Goal: Download file/media

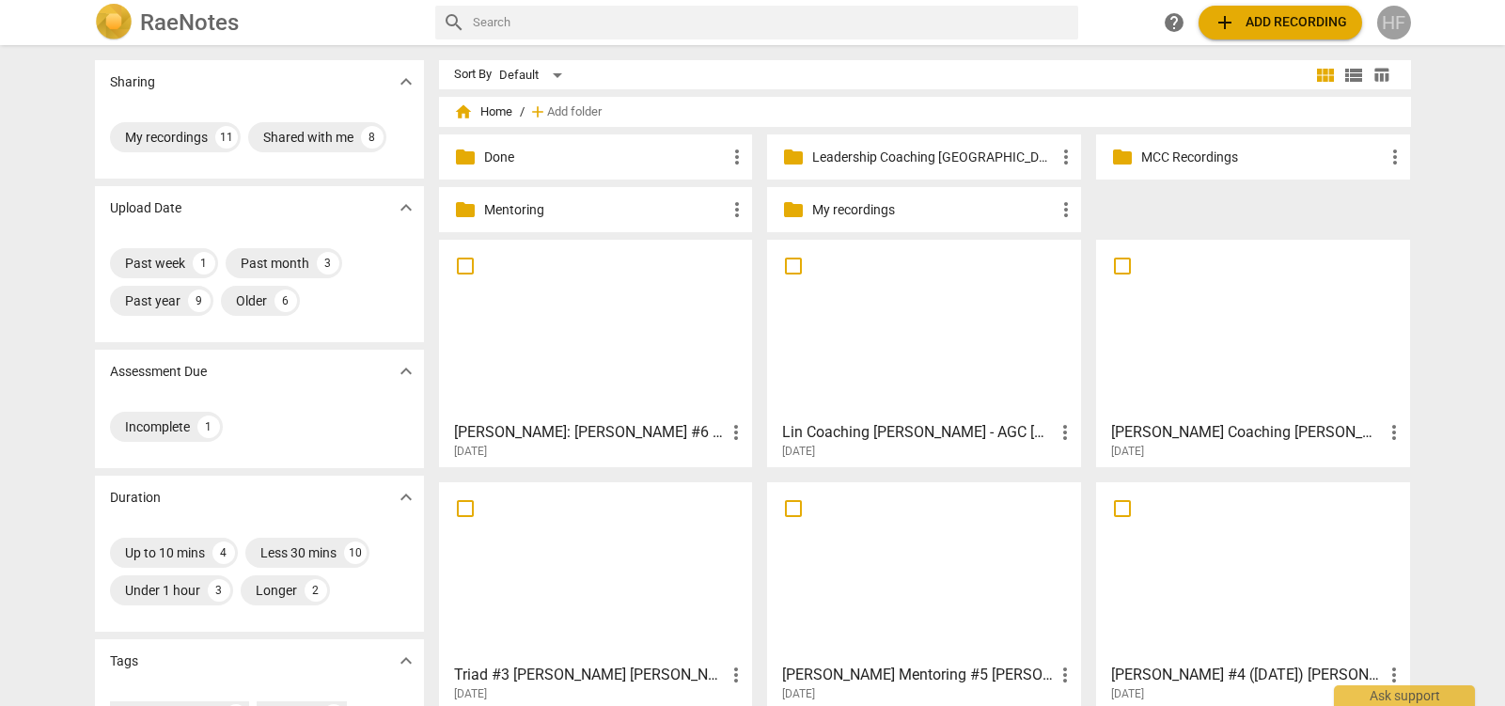
click at [1386, 18] on div "HF" at bounding box center [1394, 23] width 34 height 34
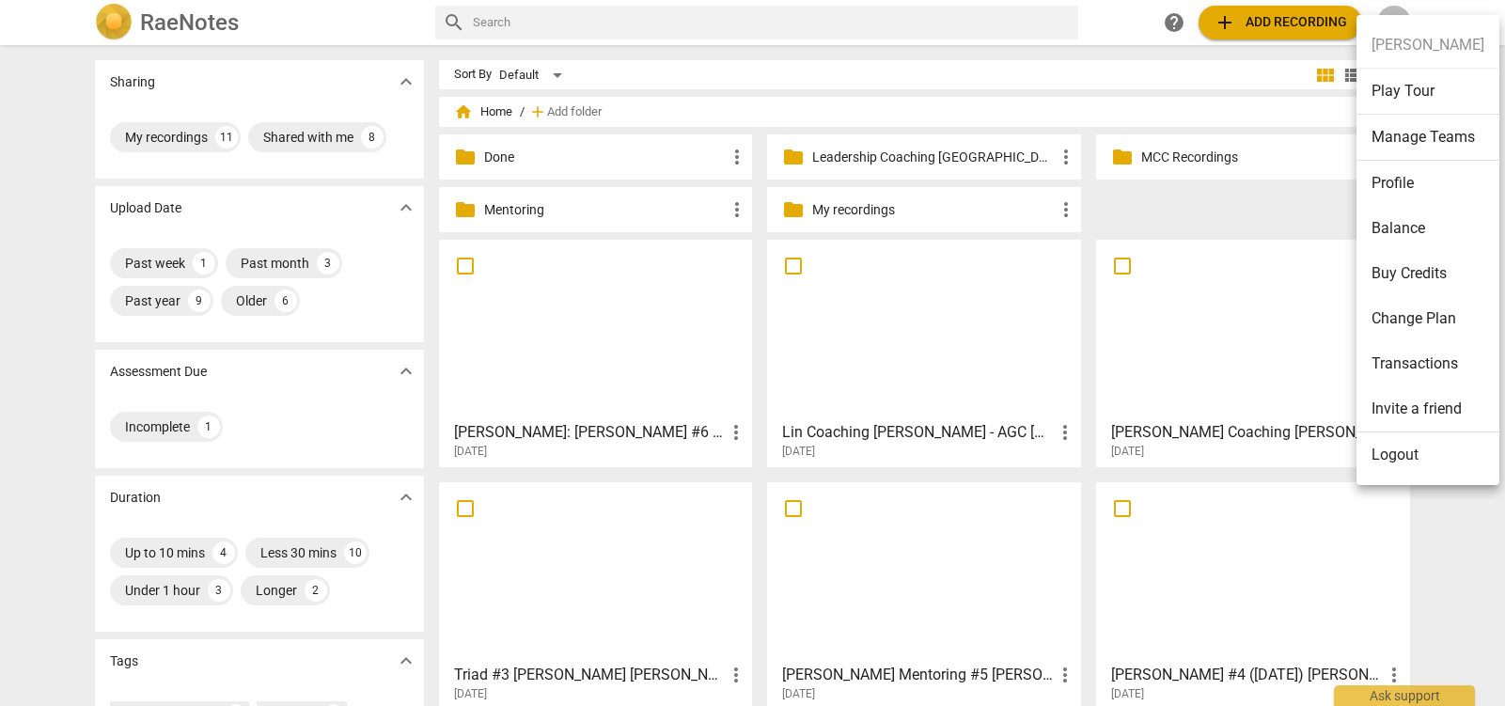
click at [1408, 462] on li "Logout" at bounding box center [1428, 454] width 143 height 45
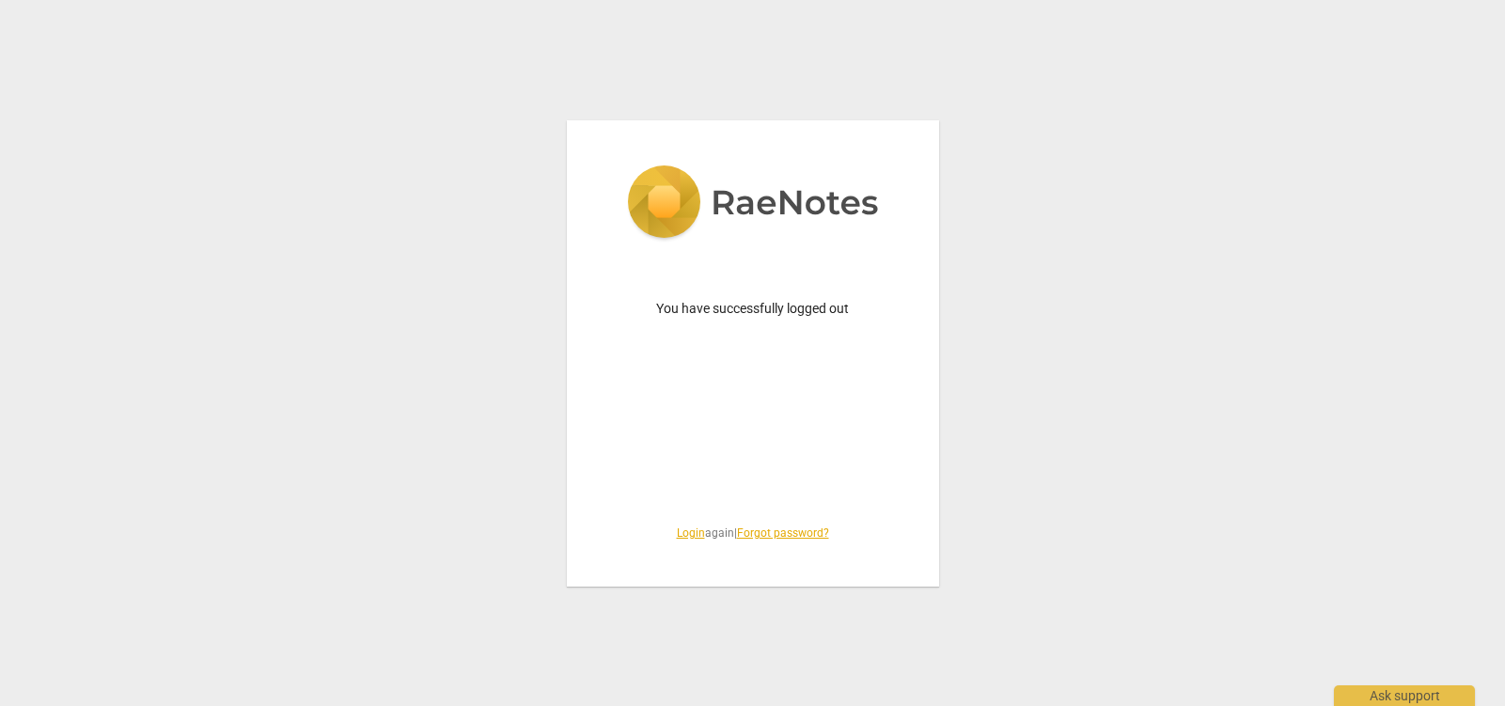
click at [677, 539] on link "Login" at bounding box center [691, 532] width 28 height 13
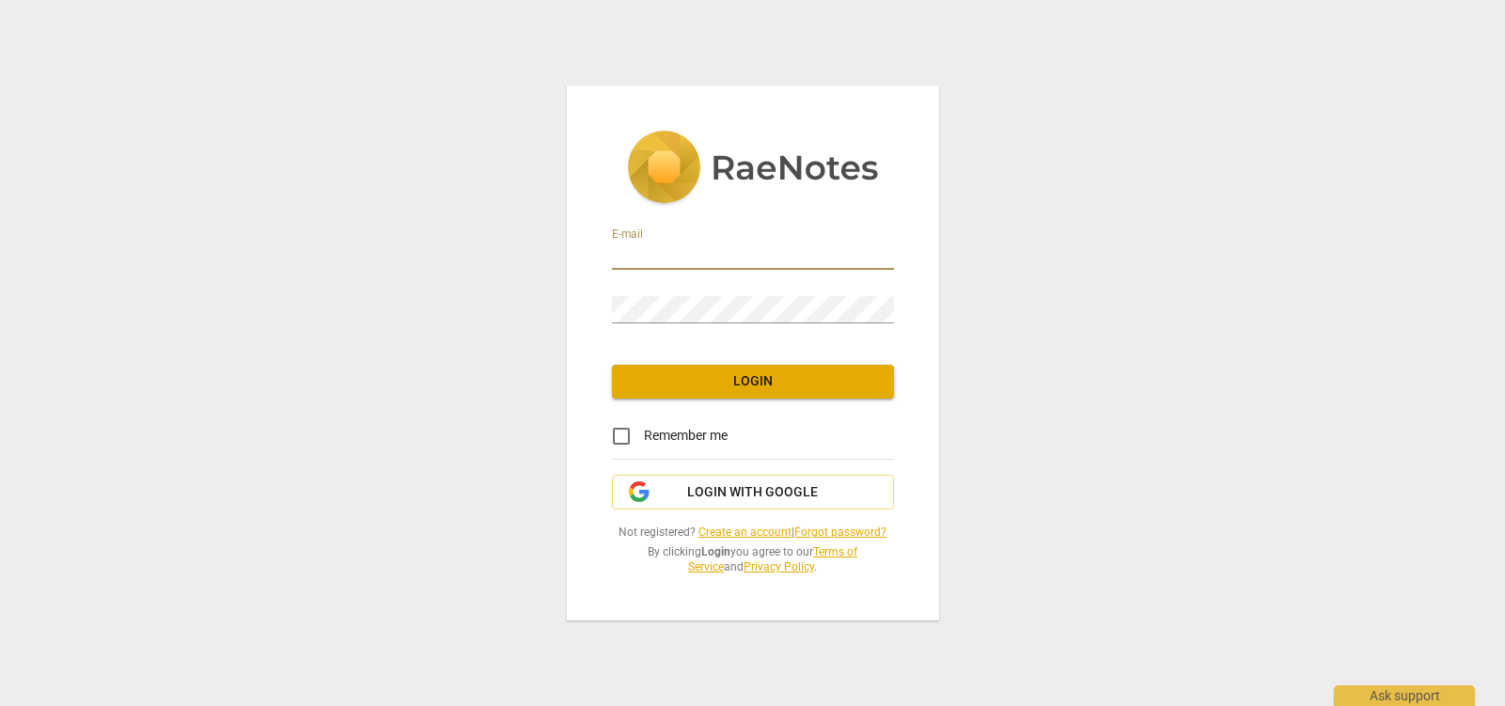
type input "[PERSON_NAME][EMAIL_ADDRESS][DOMAIN_NAME]"
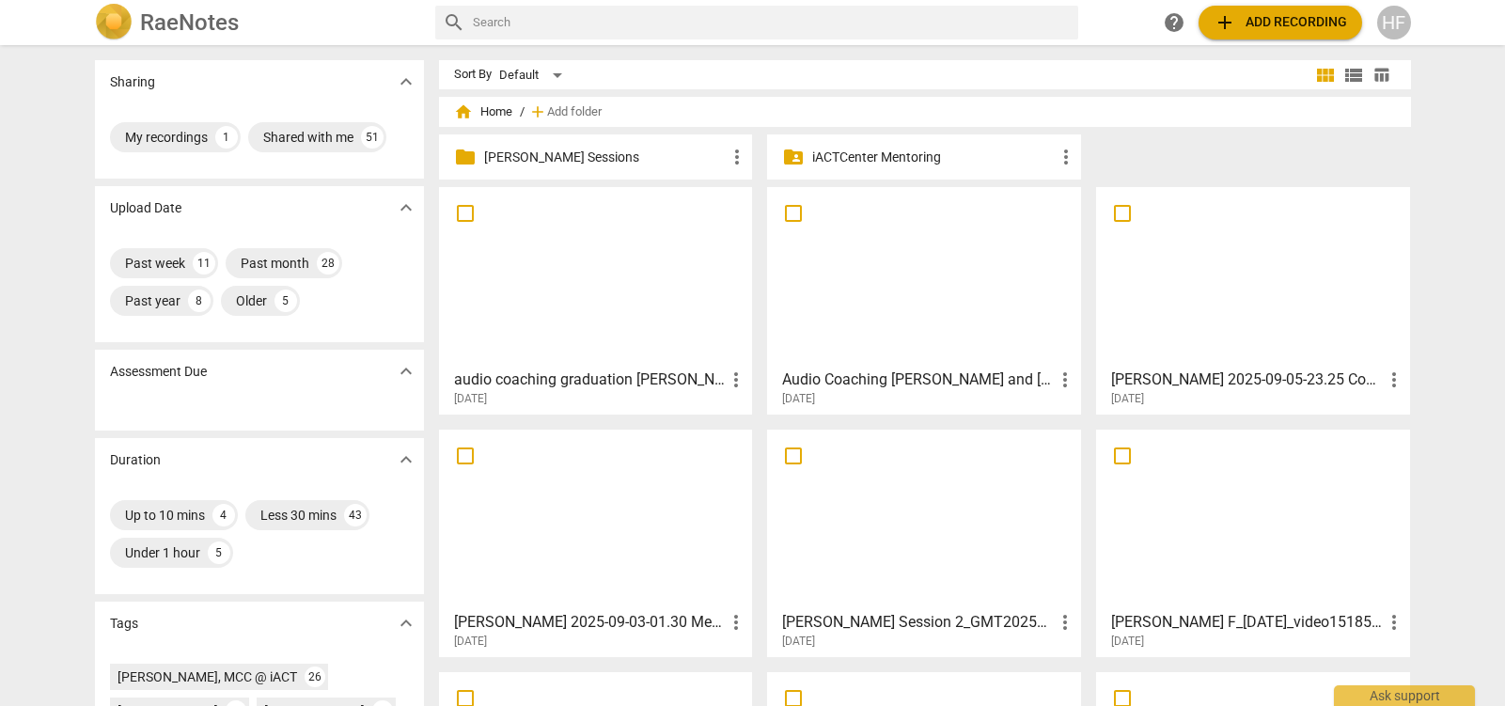
scroll to position [6, 0]
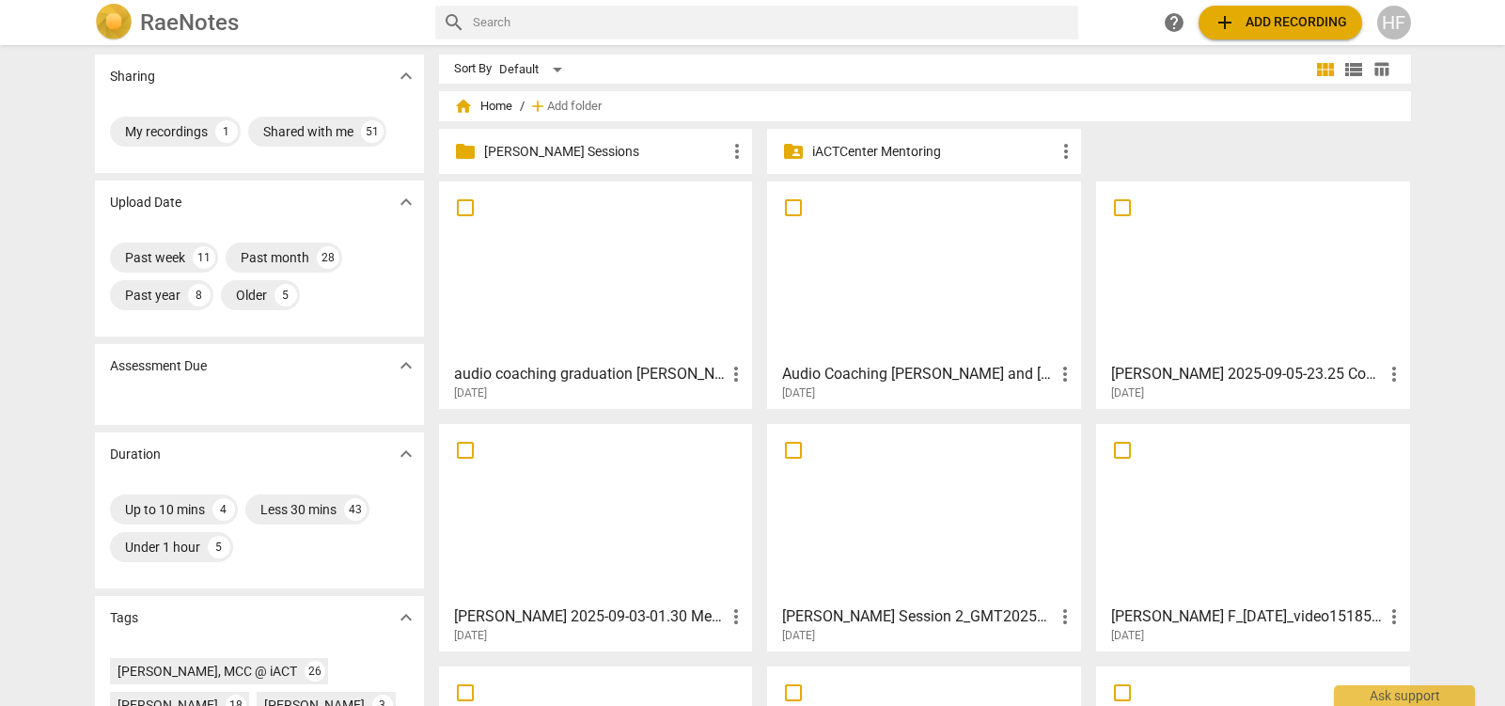
click at [562, 143] on p "[PERSON_NAME] Sessions" at bounding box center [605, 152] width 243 height 20
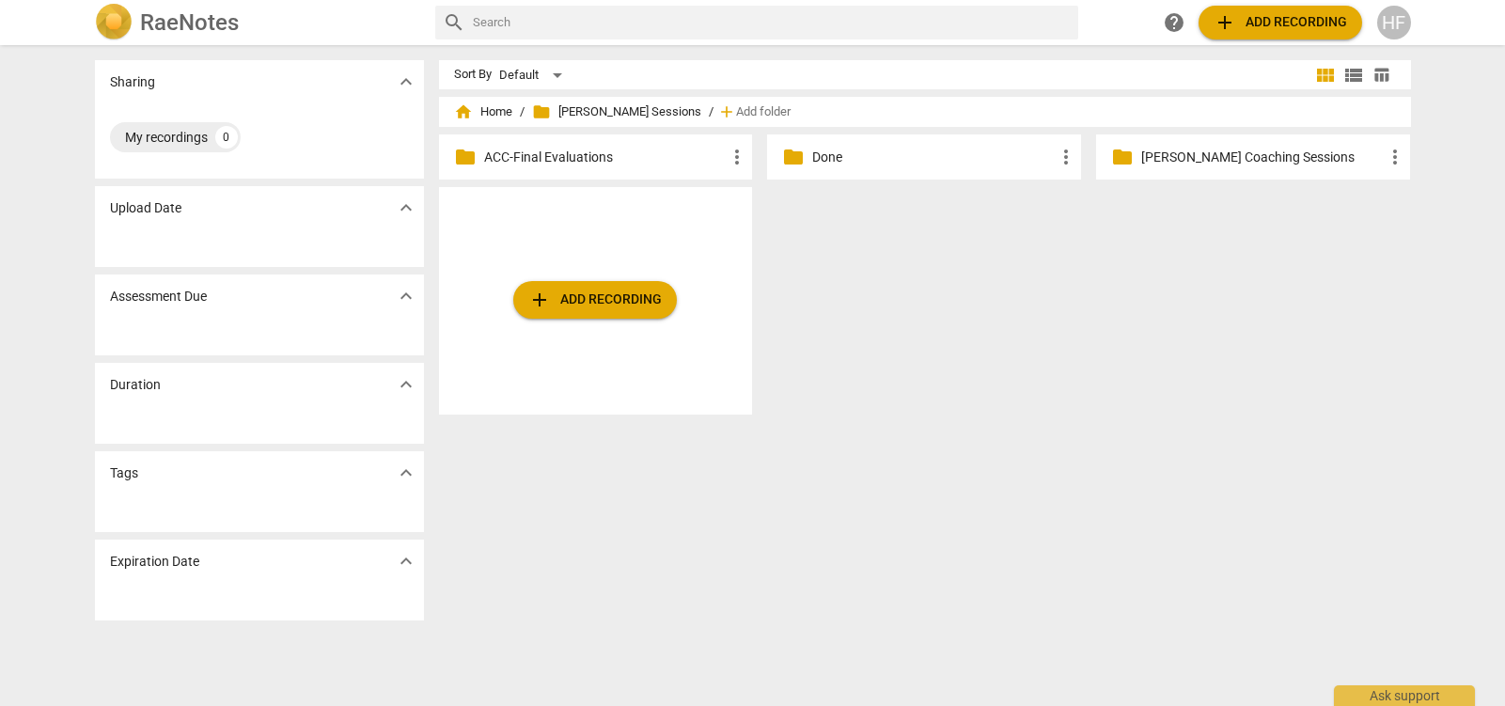
click at [883, 163] on p "Done" at bounding box center [933, 158] width 243 height 20
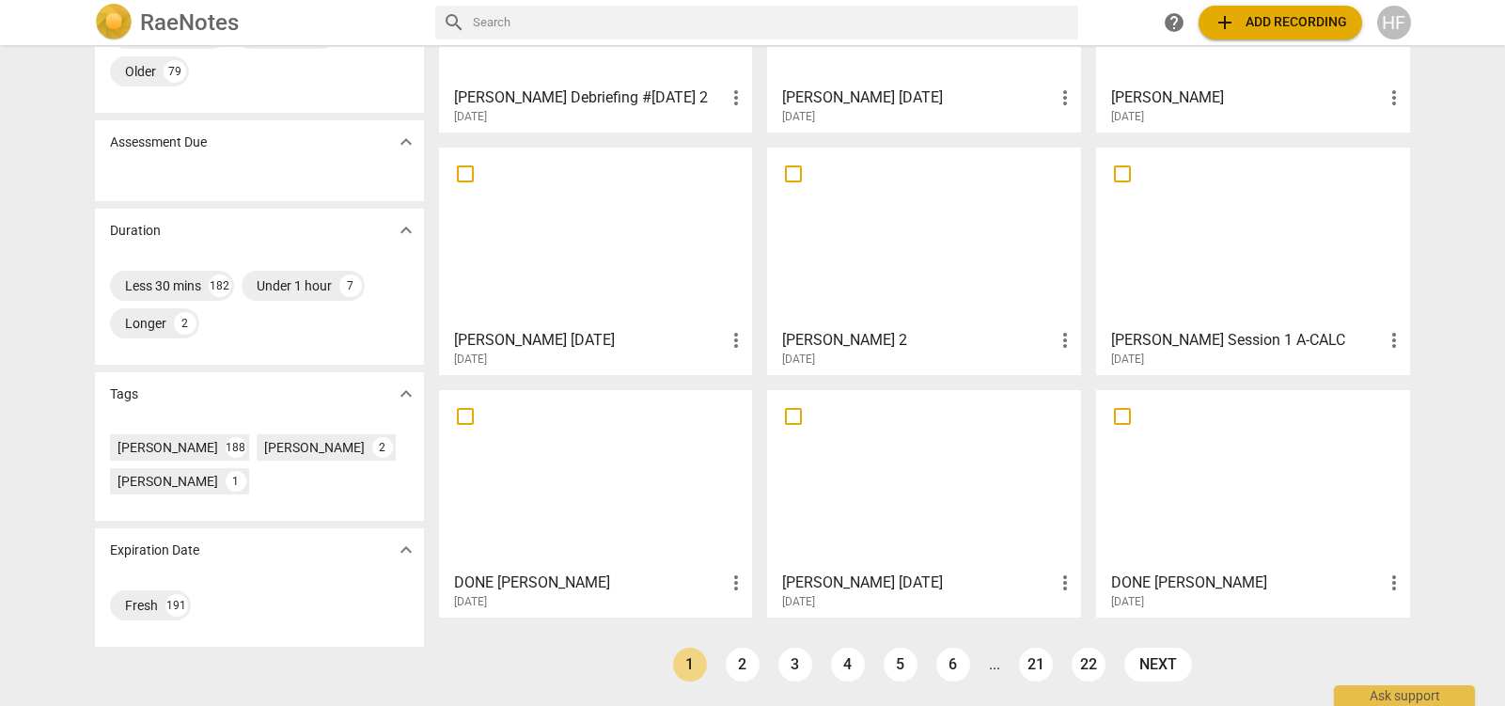
scroll to position [229, 0]
click at [746, 664] on link "2" at bounding box center [743, 665] width 34 height 34
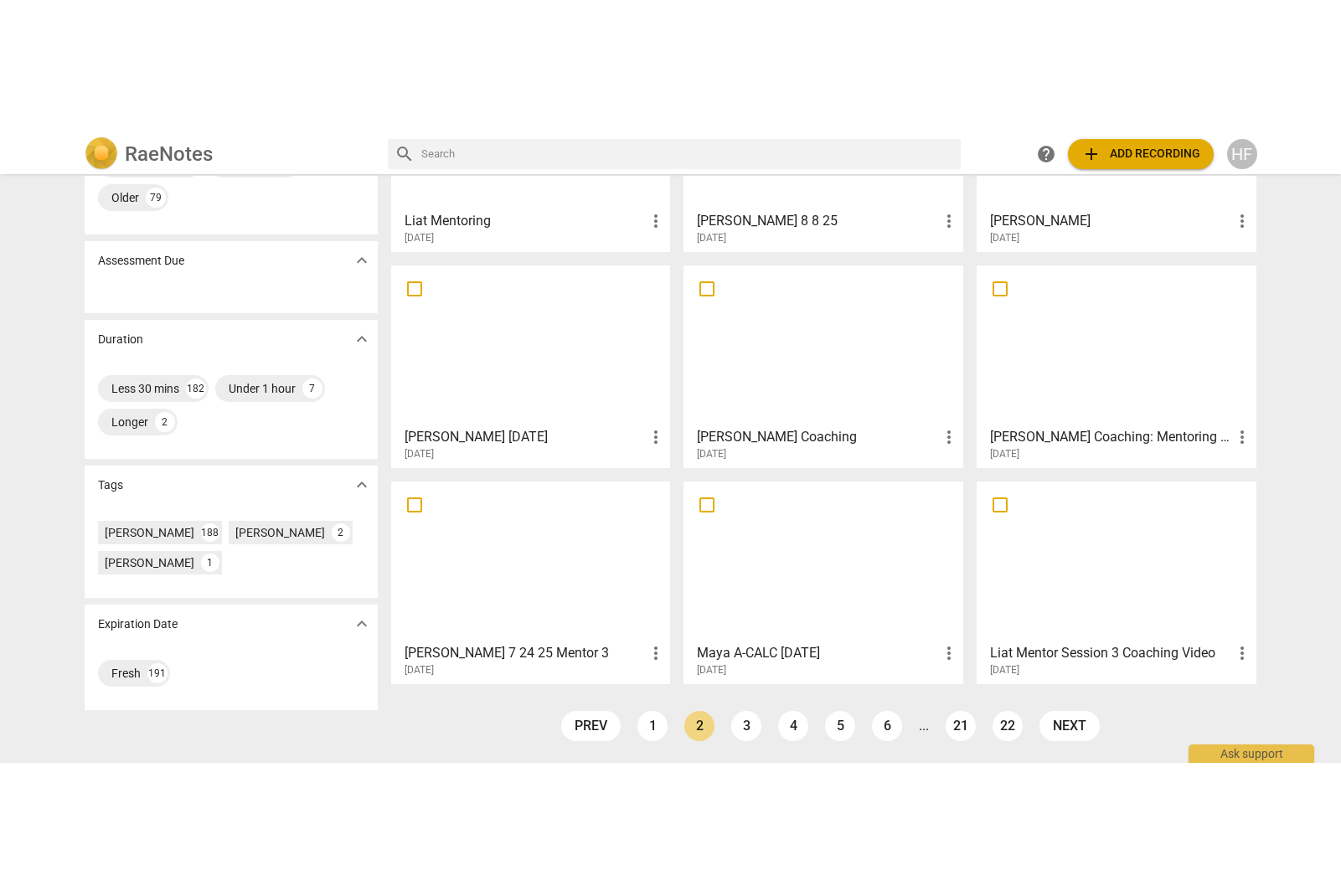
scroll to position [204, 0]
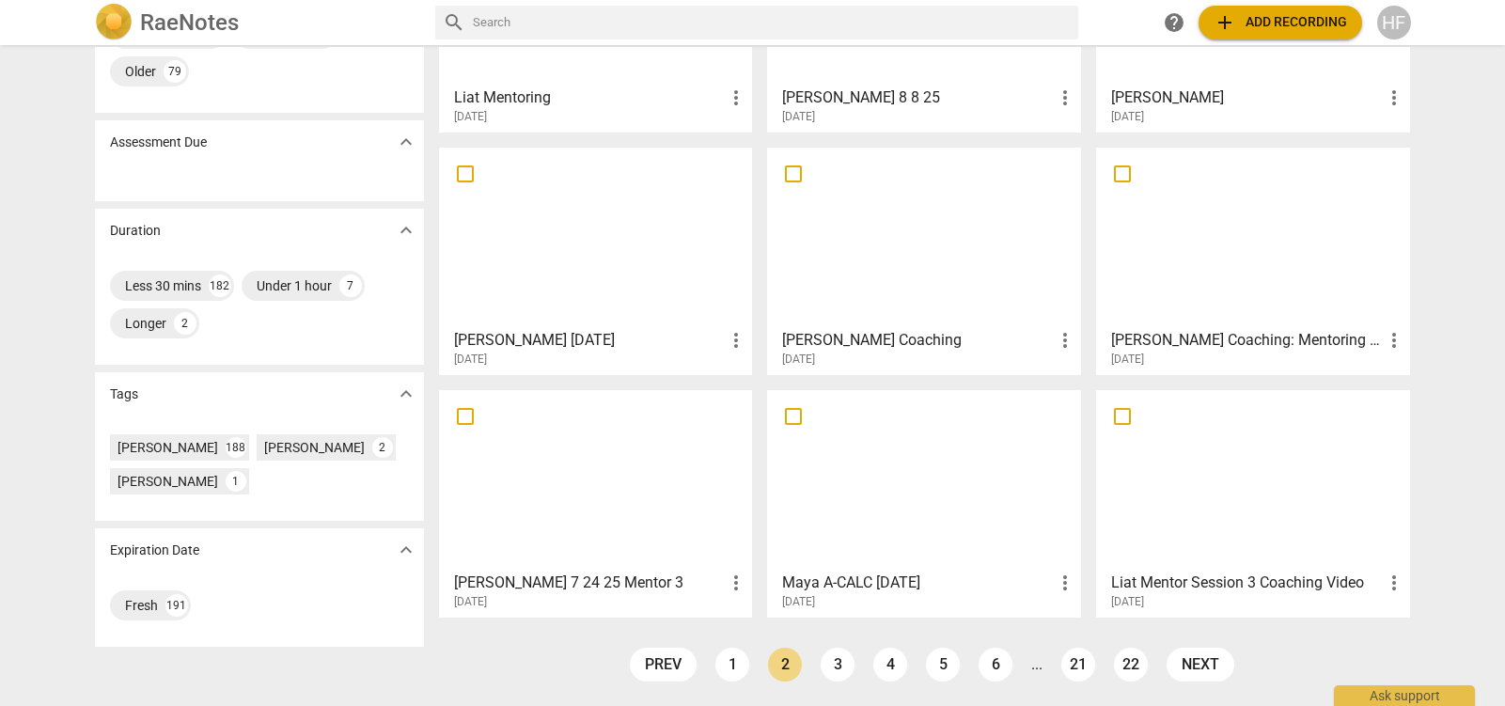
click at [1202, 593] on h3 "Liat Mentor Session 3 Coaching Video" at bounding box center [1247, 583] width 272 height 23
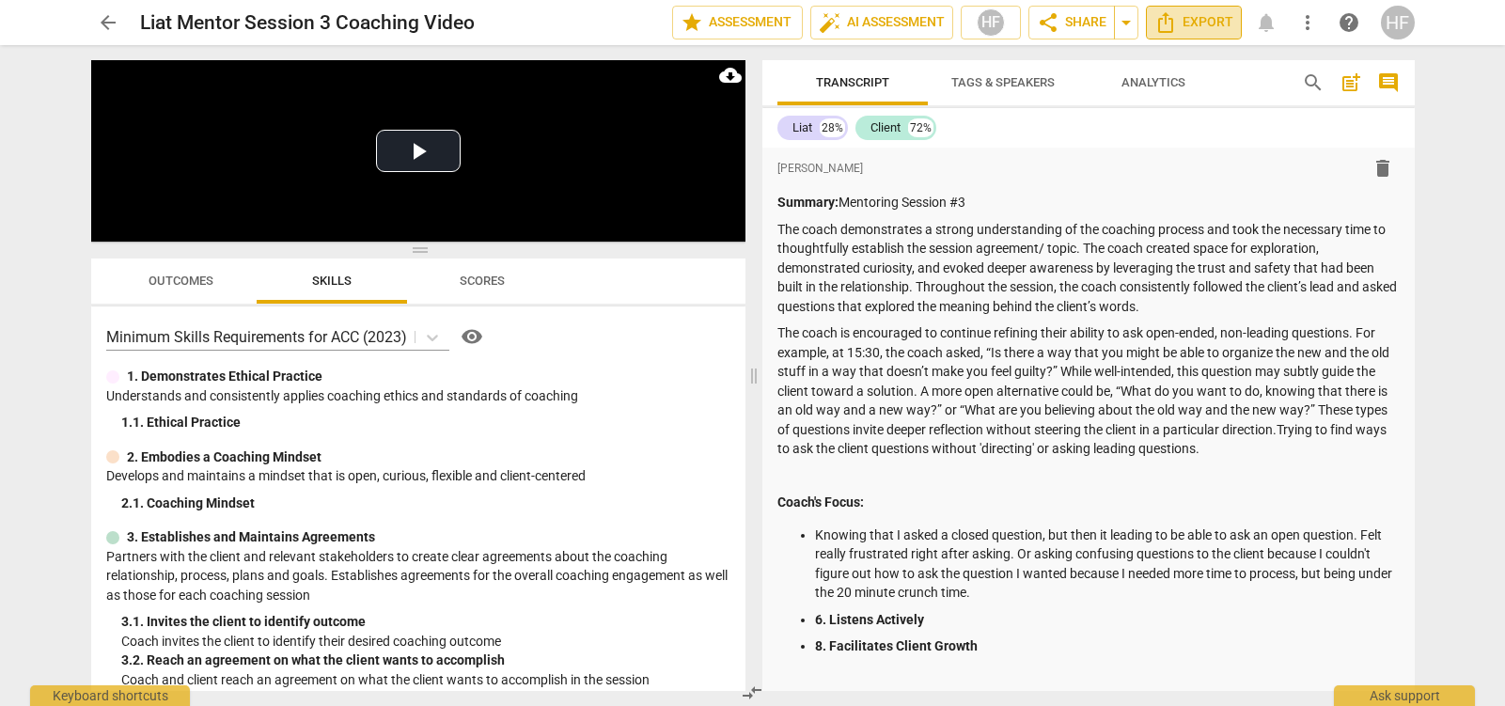
click at [1214, 26] on span "Export" at bounding box center [1194, 22] width 79 height 23
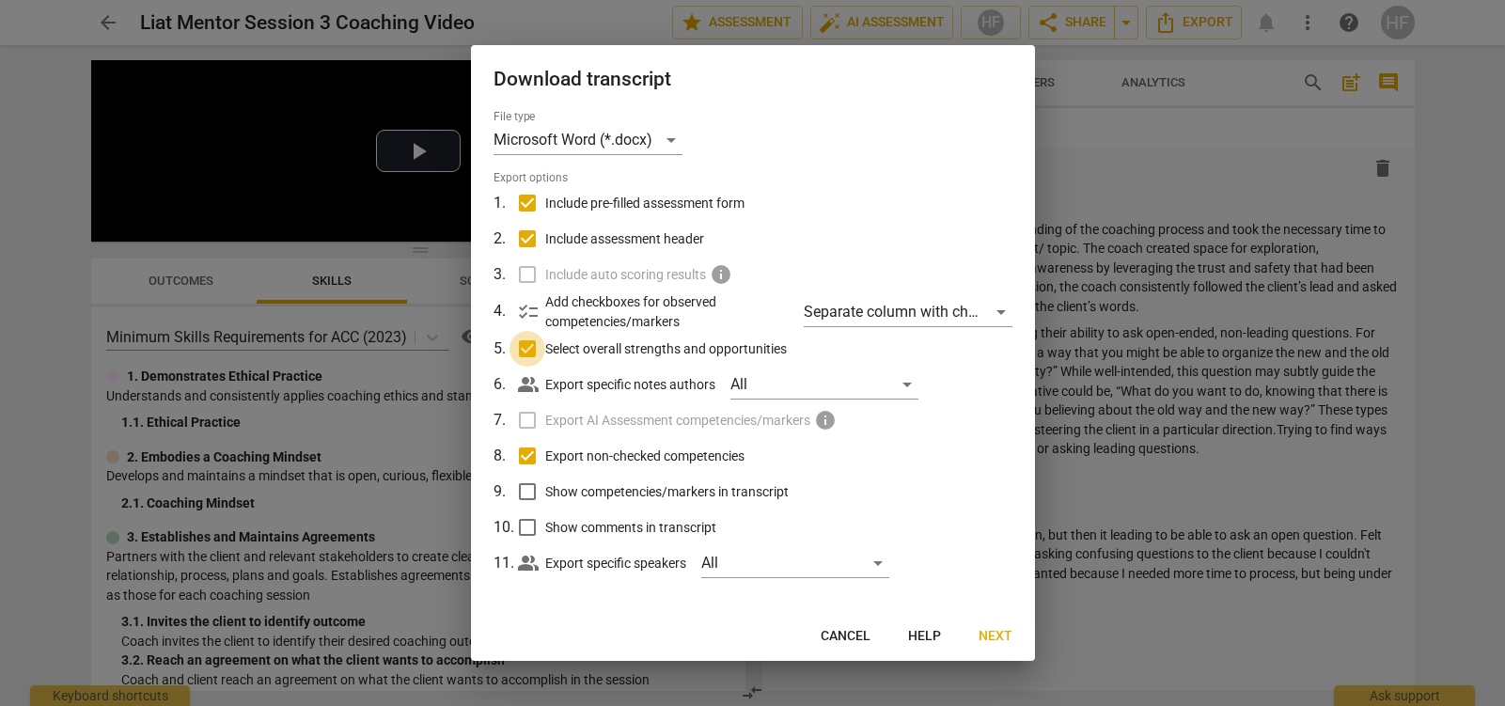
click at [530, 349] on input "Select overall strengths and opportunities" at bounding box center [528, 349] width 36 height 36
checkbox input "false"
click at [523, 454] on input "Export non-checked competencies" at bounding box center [528, 456] width 36 height 36
checkbox input "false"
drag, startPoint x: 527, startPoint y: 234, endPoint x: 528, endPoint y: 206, distance: 28.2
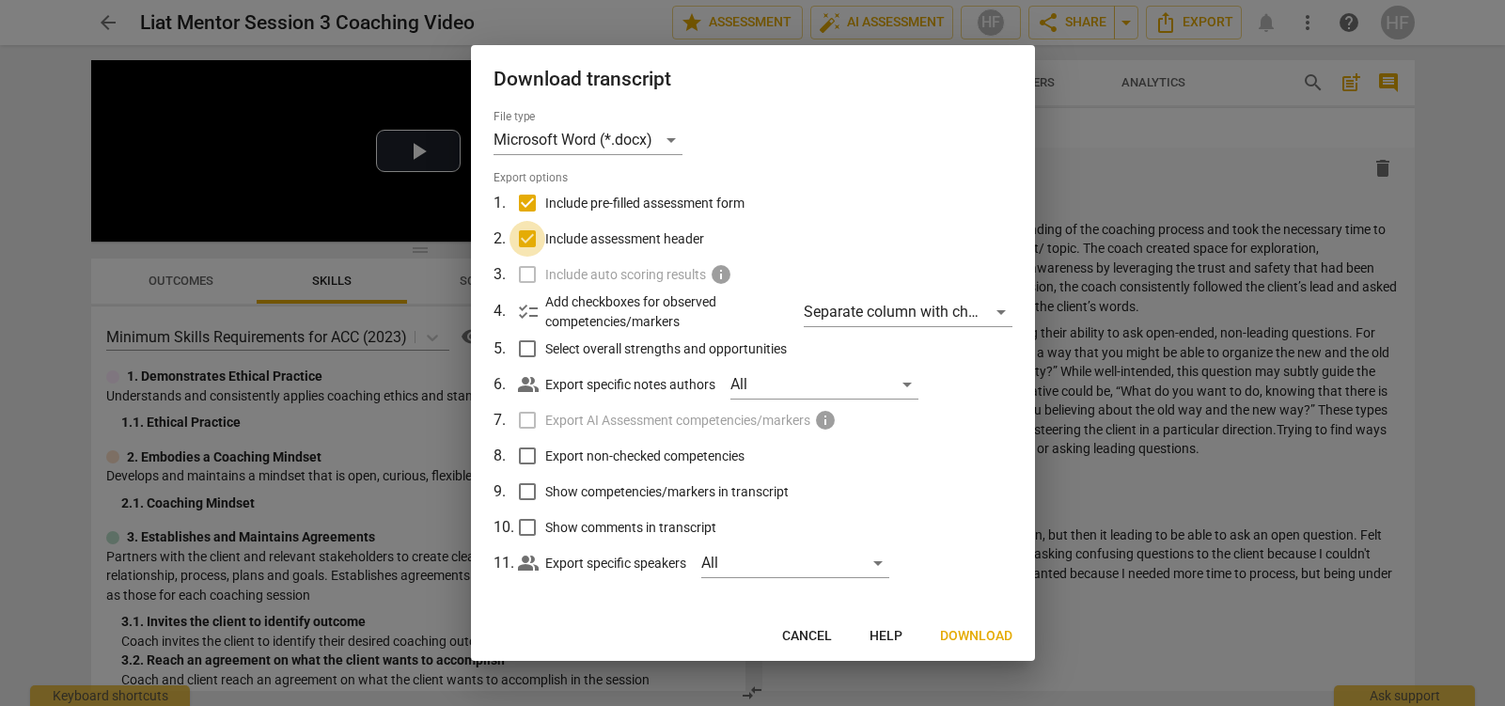
click at [527, 232] on input "Include assessment header" at bounding box center [528, 239] width 36 height 36
checkbox input "false"
click at [528, 199] on input "Include pre-filled assessment form" at bounding box center [528, 203] width 36 height 36
checkbox input "false"
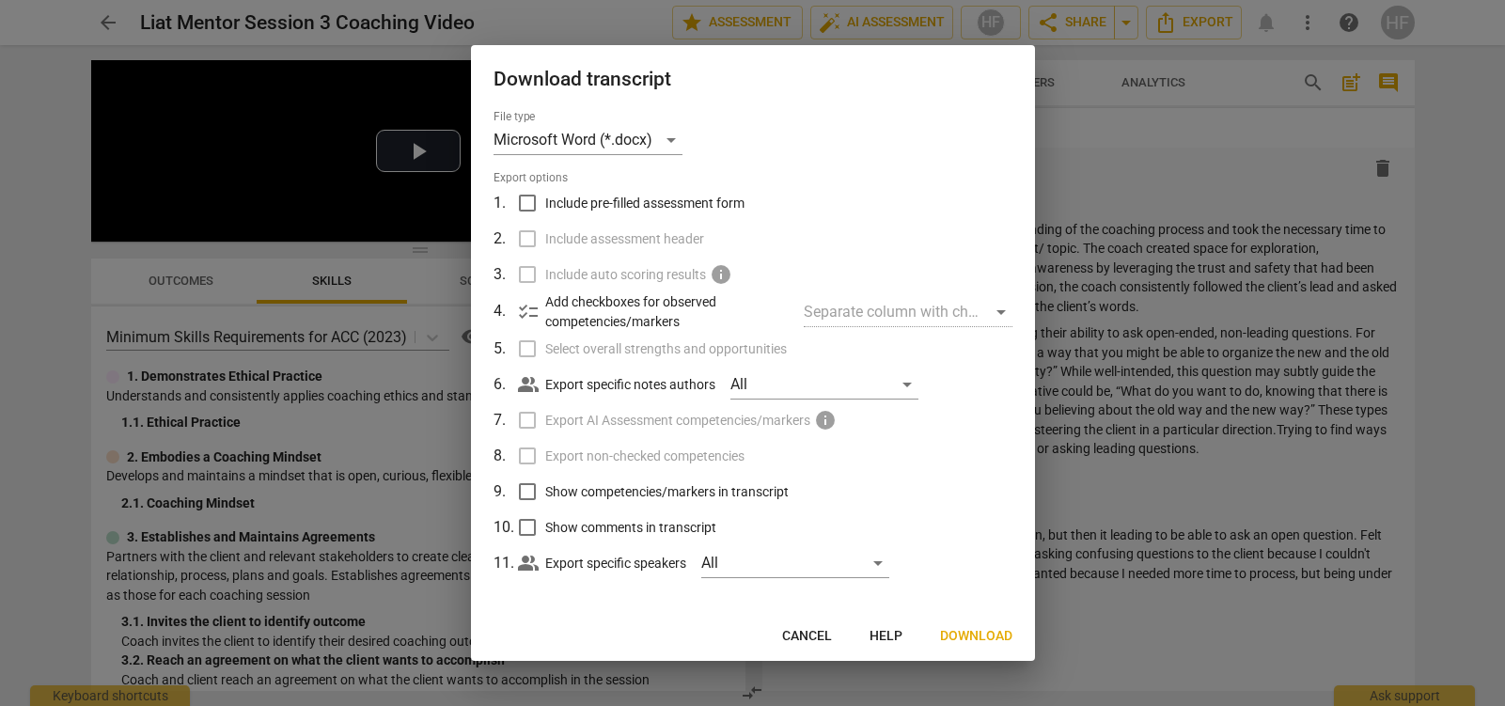
click at [969, 628] on span "Download" at bounding box center [976, 636] width 72 height 19
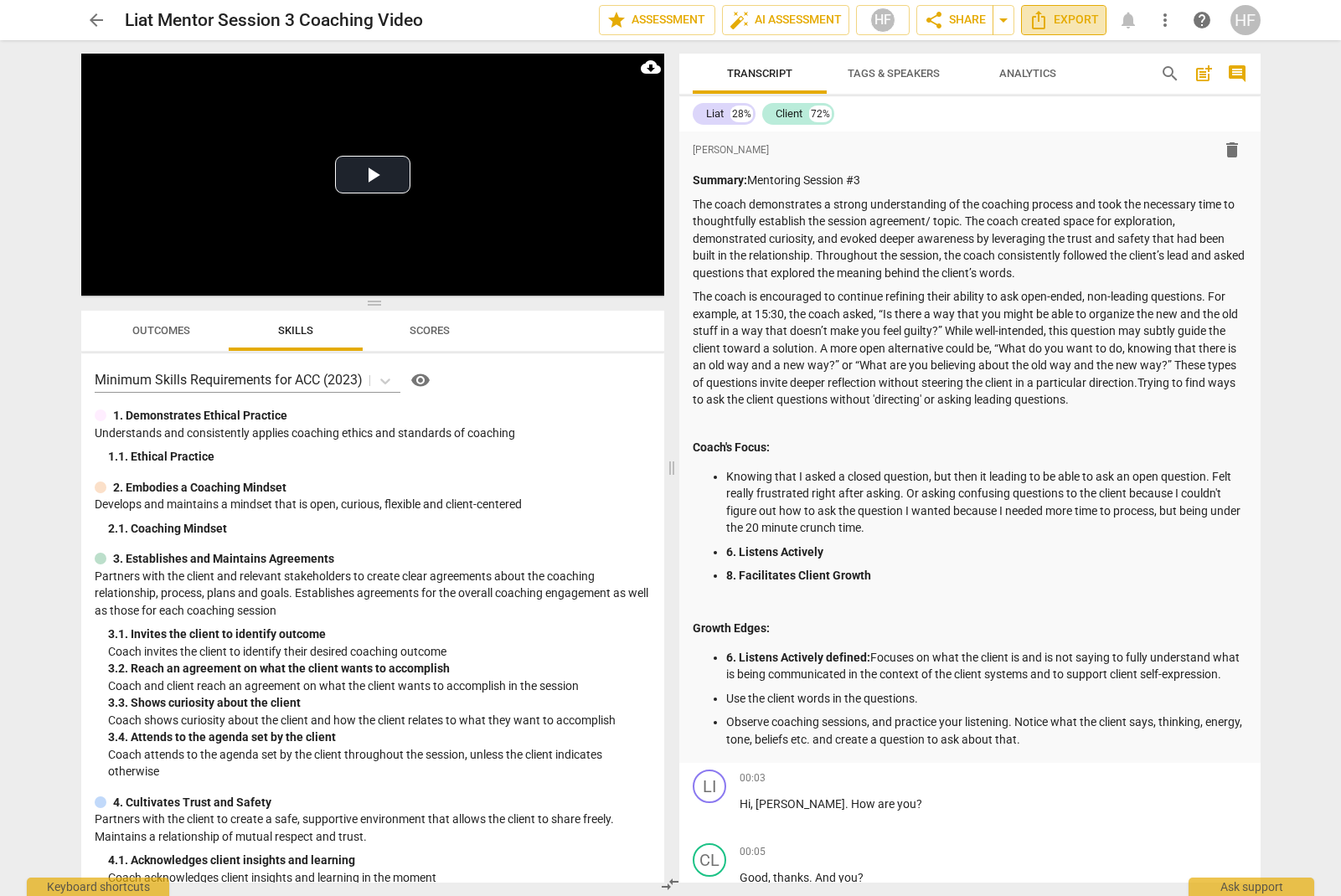
click at [1067, 27] on span "Export" at bounding box center [1064, 20] width 70 height 20
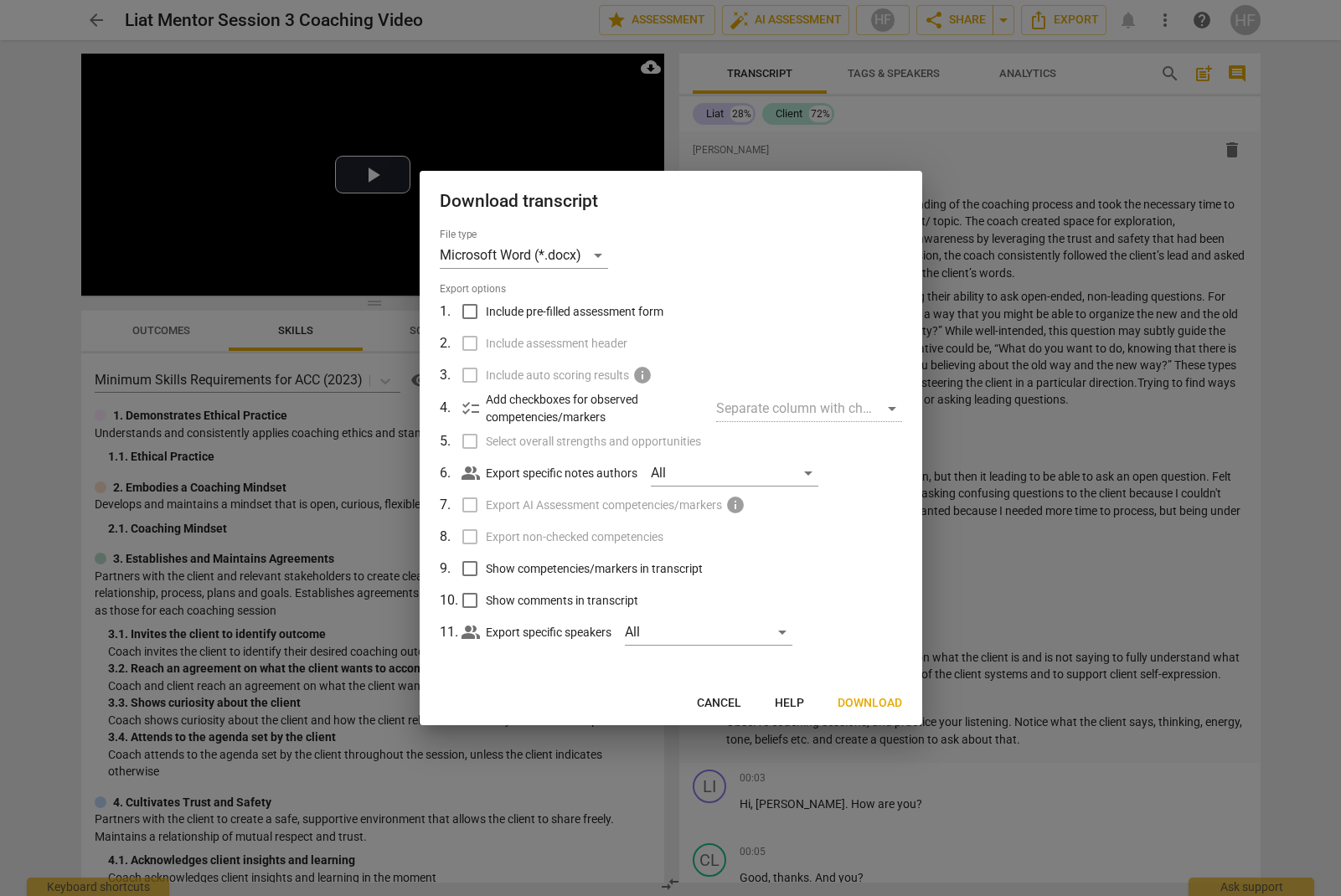
click at [464, 309] on input "Include pre-filled assessment form" at bounding box center [470, 312] width 32 height 32
checkbox input "true"
click at [469, 436] on input "Select overall strengths and opportunities" at bounding box center [470, 442] width 32 height 32
checkbox input "true"
drag, startPoint x: 468, startPoint y: 535, endPoint x: 469, endPoint y: 557, distance: 22.0
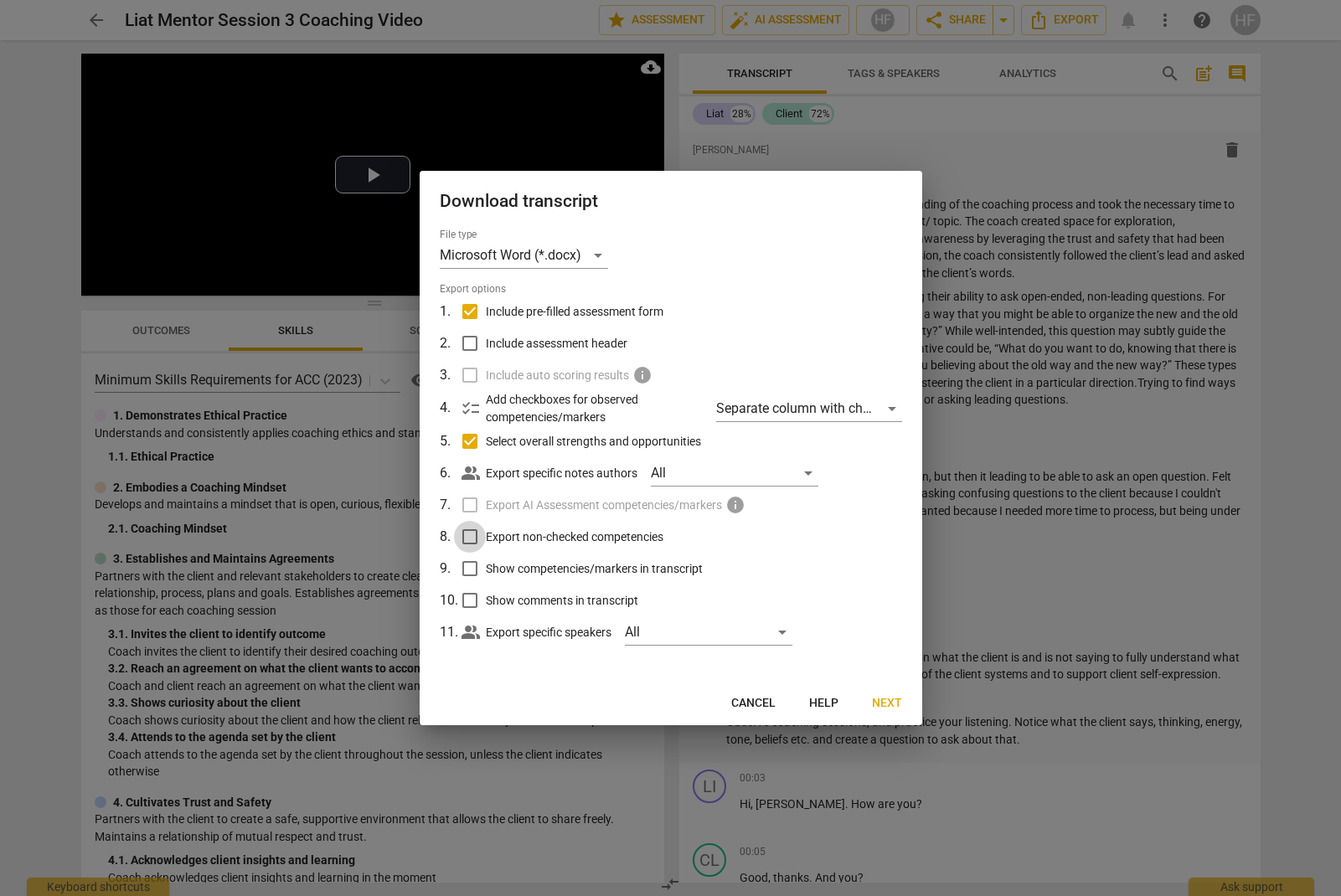
click at [468, 535] on input "Export non-checked competencies" at bounding box center [470, 537] width 32 height 32
checkbox input "true"
click at [469, 565] on input "Show competencies/markers in transcript" at bounding box center [470, 569] width 32 height 32
checkbox input "true"
drag, startPoint x: 473, startPoint y: 602, endPoint x: 660, endPoint y: 534, distance: 199.0
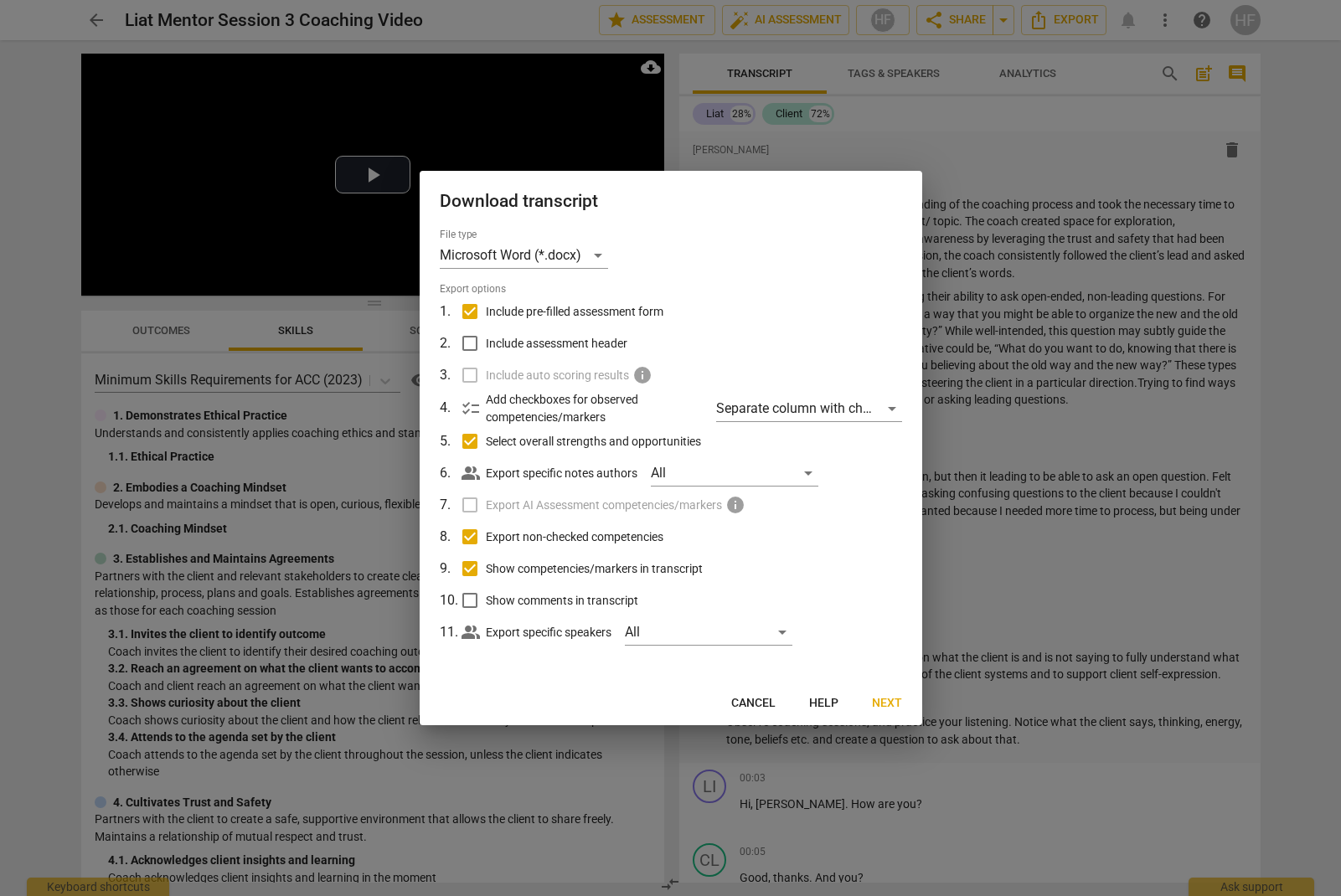
click at [474, 601] on input "Show comments in transcript" at bounding box center [470, 600] width 32 height 32
checkbox input "true"
click at [747, 628] on span "Cancel" at bounding box center [754, 703] width 45 height 17
checkbox input "false"
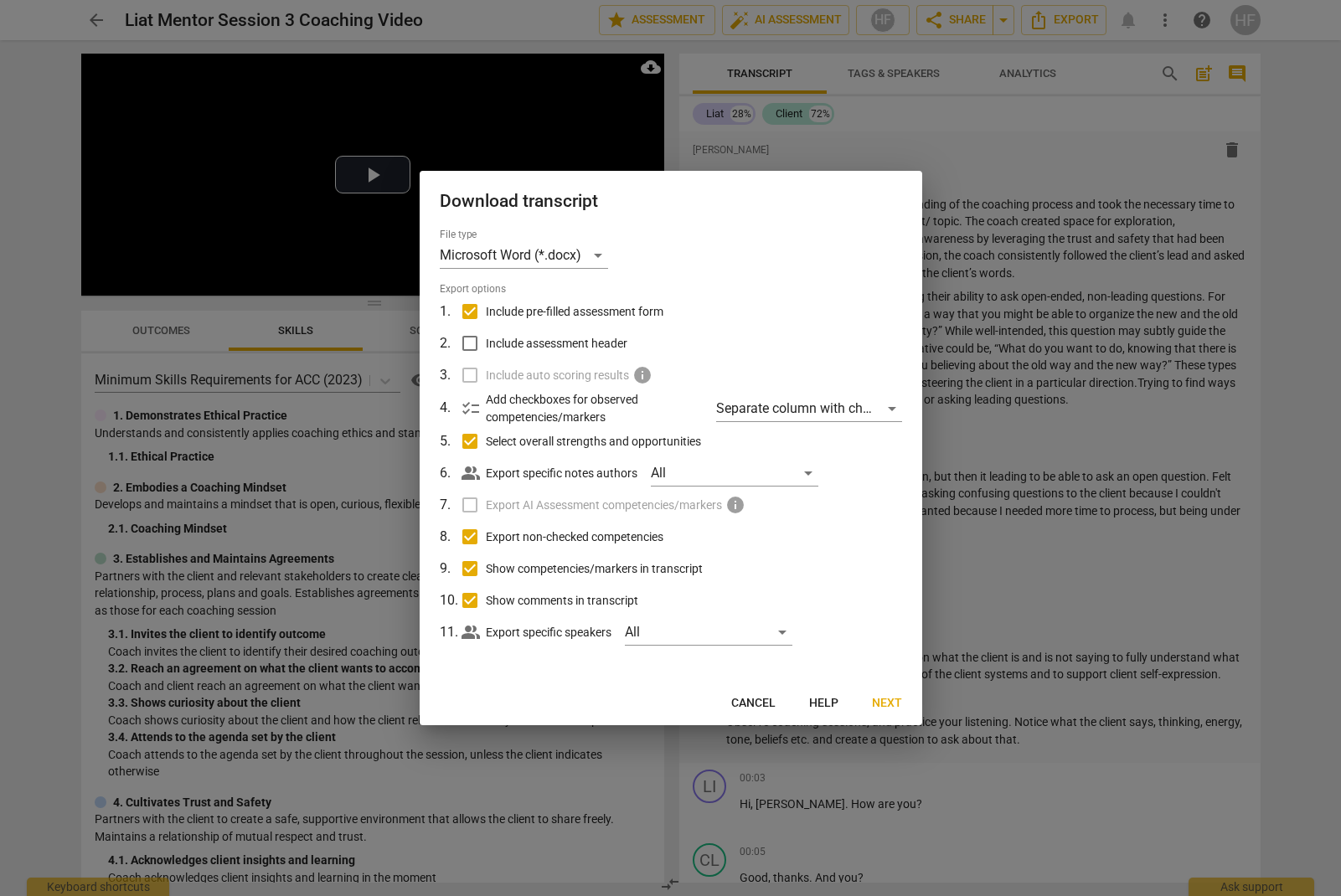
checkbox input "false"
